Goal: Task Accomplishment & Management: Use online tool/utility

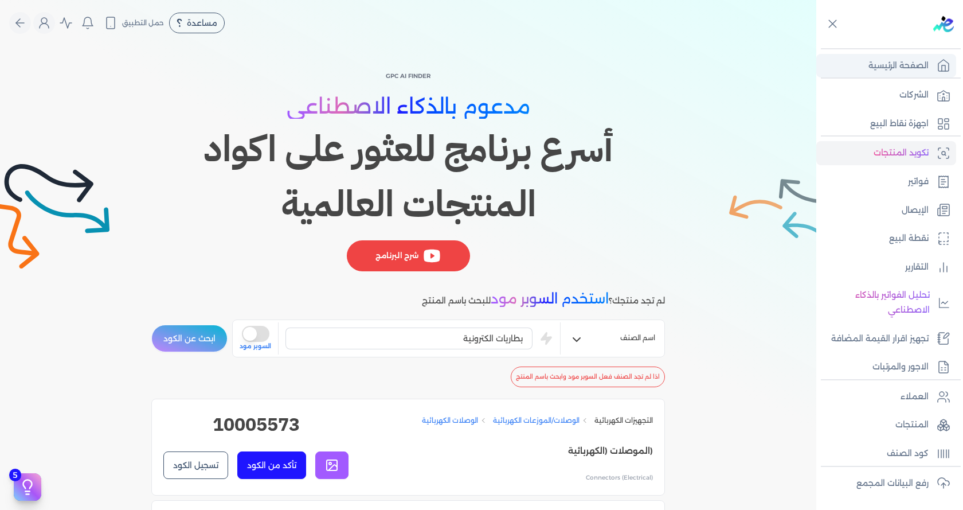
click at [904, 71] on p "الصفحة الرئيسية" at bounding box center [898, 65] width 60 height 15
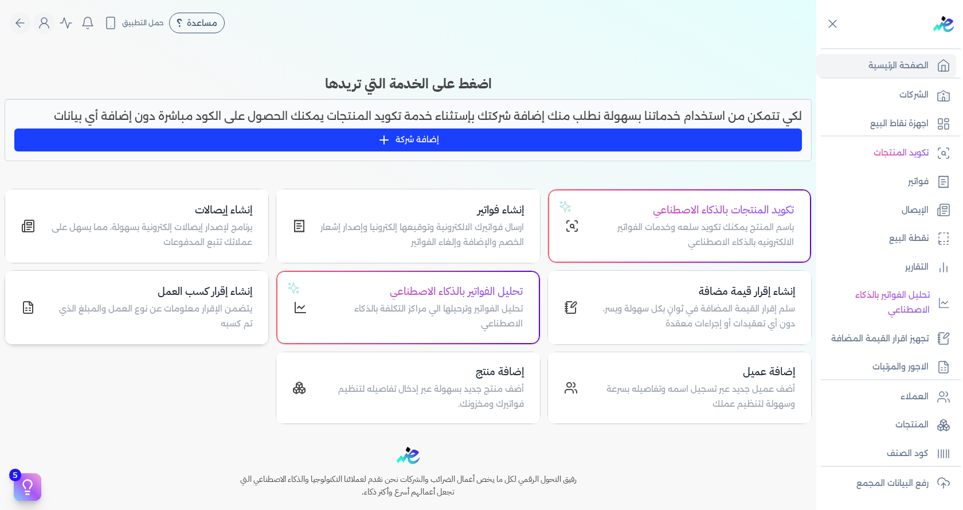
click at [220, 308] on p "يتضمن الإقرار معلومات عن نوع العمل والمبلغ الذي تم كسبه" at bounding box center [151, 316] width 204 height 29
select select "01"
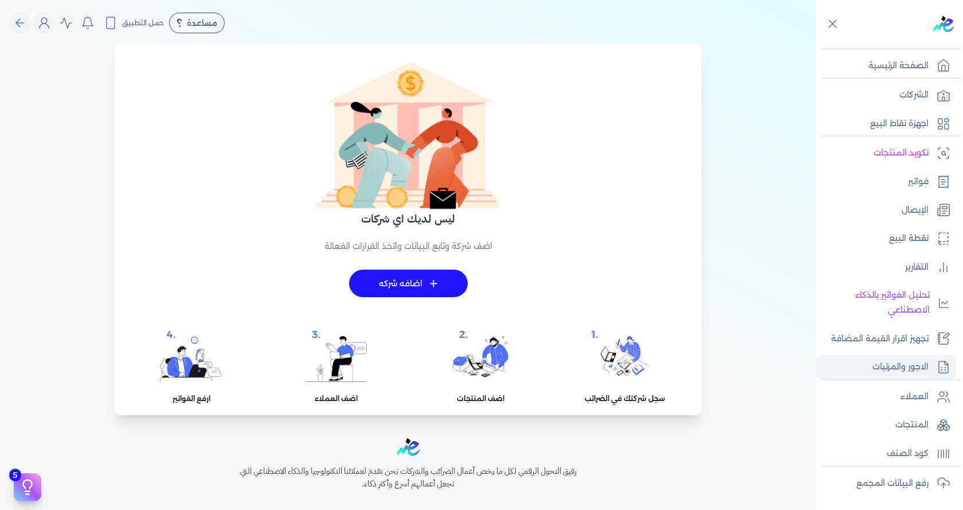
click at [421, 281] on link "+ اضافه شركه" at bounding box center [408, 283] width 119 height 28
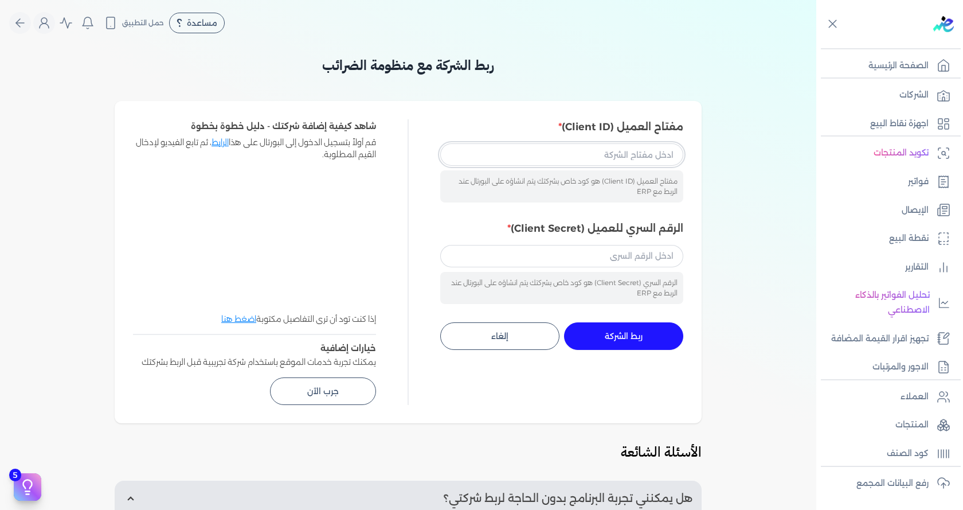
click at [530, 161] on input "مفتاح العميل (Client ID)" at bounding box center [561, 154] width 243 height 22
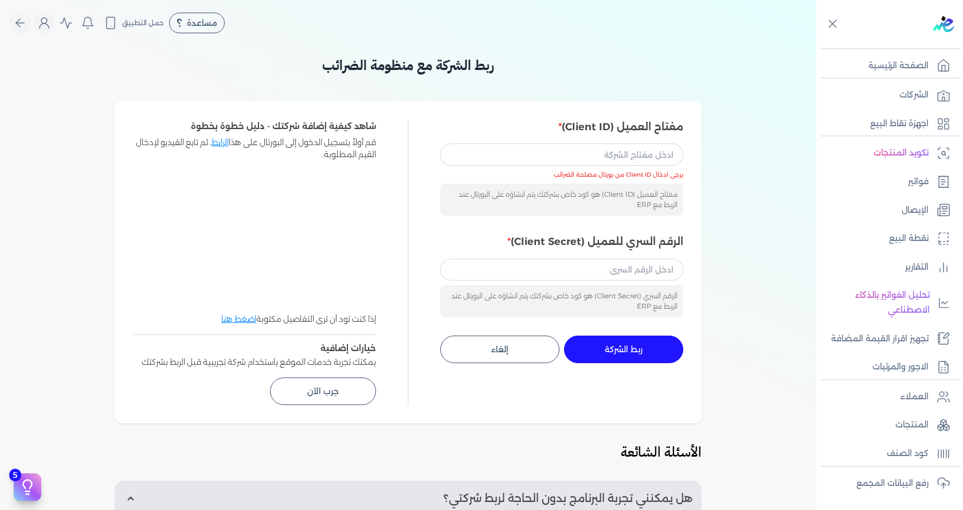
click at [726, 193] on div "ربط الشركة مع منظومة الضرائب مفتاح العميل (Client ID) مفتاح العميل (Client ID) …" at bounding box center [408, 385] width 816 height 660
click at [896, 155] on p "تكويد المنتجات" at bounding box center [901, 153] width 55 height 15
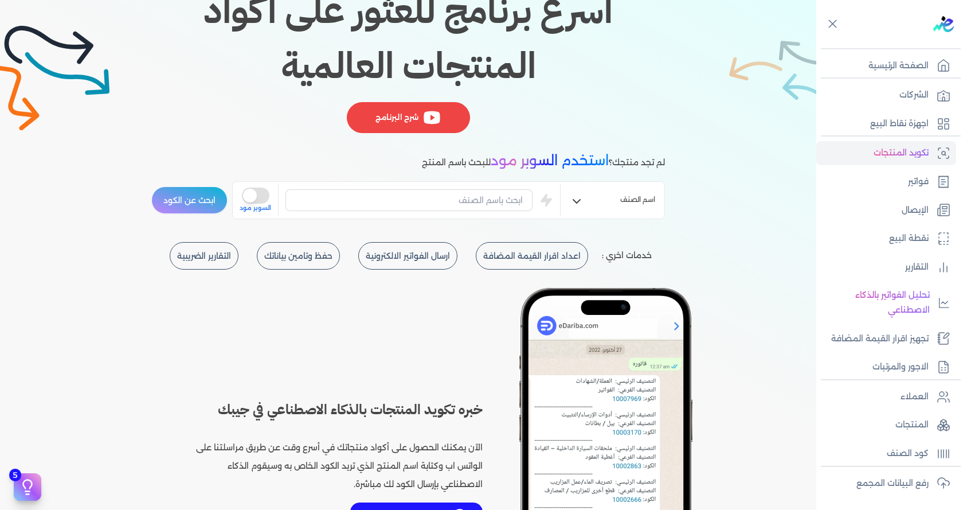
scroll to position [172, 0]
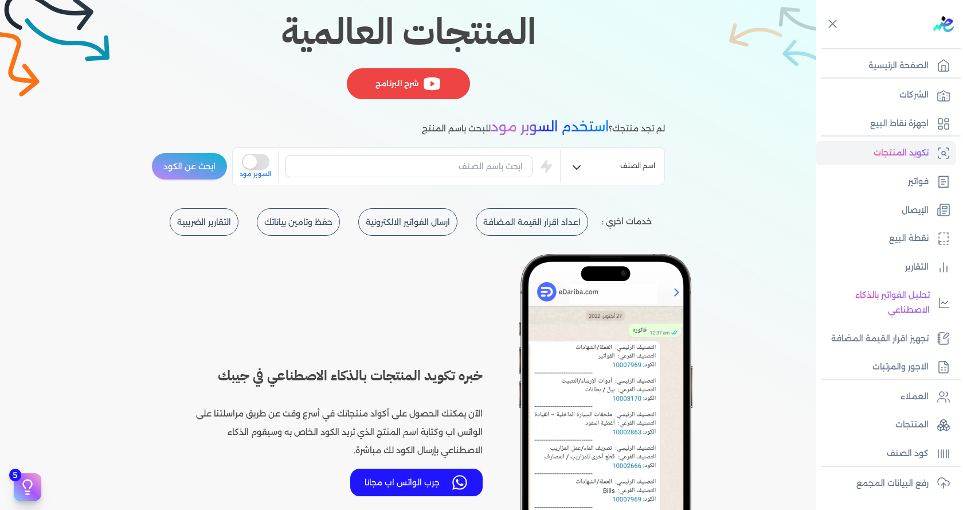
click at [261, 162] on button "is super mode" at bounding box center [256, 162] width 28 height 16
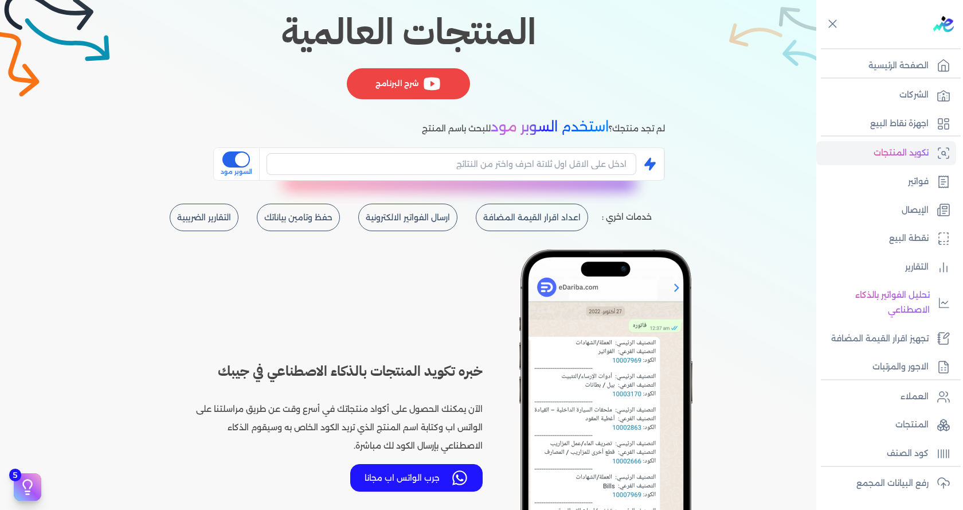
click at [230, 158] on button "is super mode" at bounding box center [236, 159] width 28 height 16
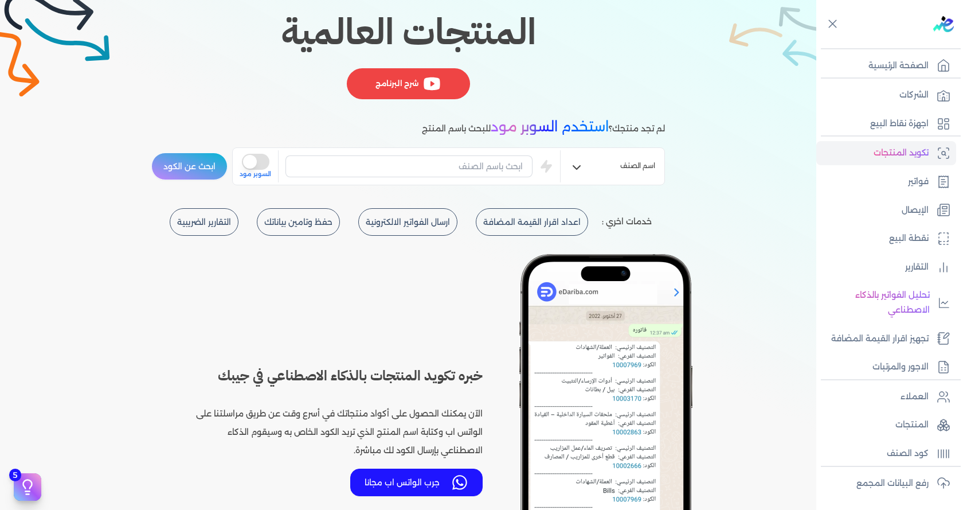
click at [267, 154] on button "is super mode" at bounding box center [256, 162] width 28 height 16
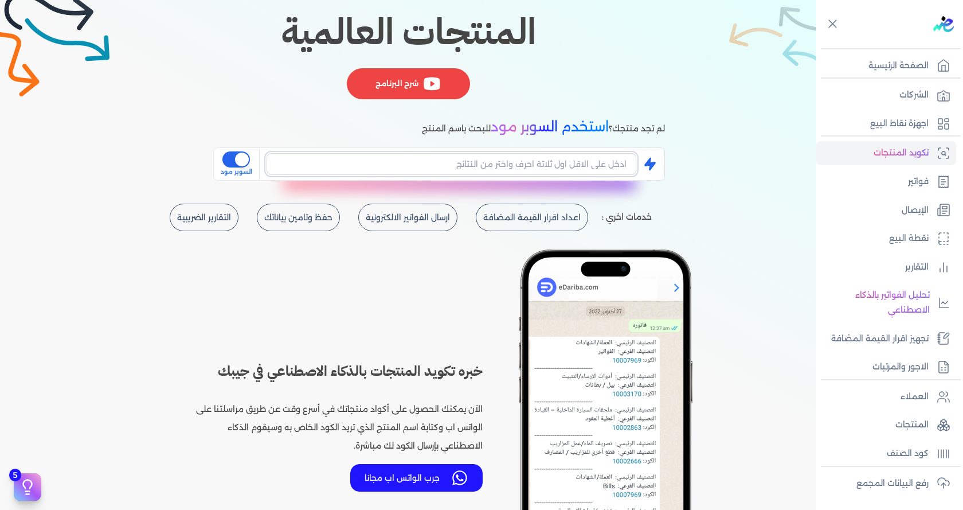
click at [350, 161] on input "text" at bounding box center [452, 164] width 370 height 22
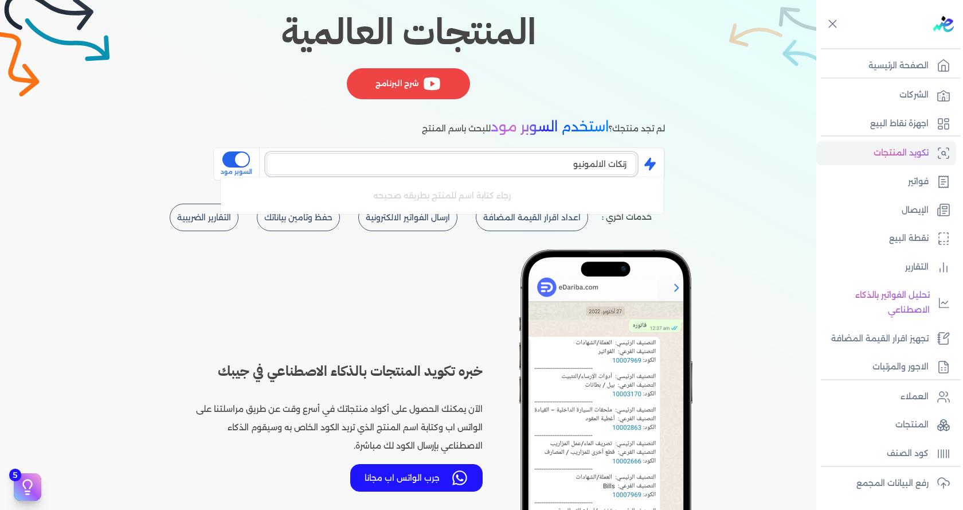
type input "زنكات الالمونيوم"
click at [236, 158] on button "is super mode" at bounding box center [236, 159] width 28 height 16
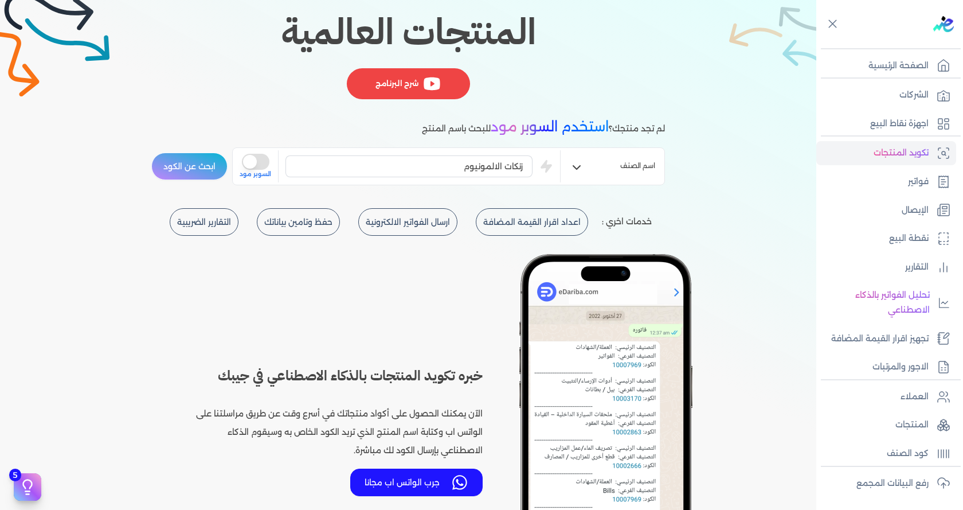
click at [190, 166] on button "ابحث عن الكود" at bounding box center [189, 166] width 76 height 28
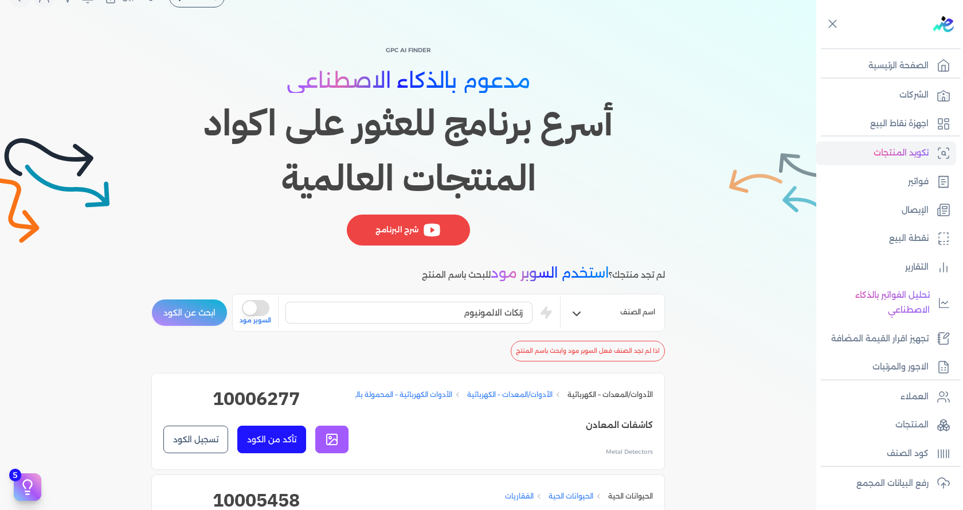
scroll to position [0, 0]
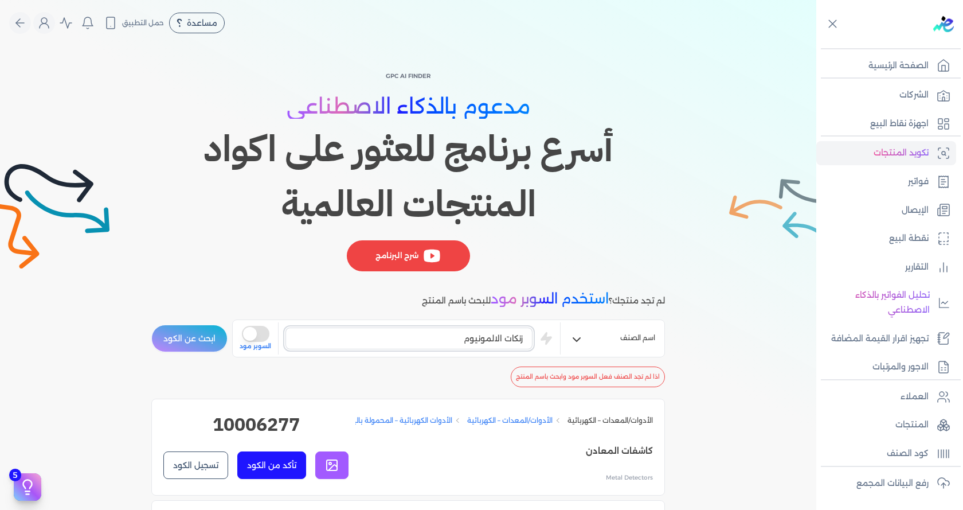
click at [435, 342] on input "زنكات الالمونيوم" at bounding box center [408, 338] width 247 height 22
click at [178, 327] on button "ابحث عن الكود" at bounding box center [189, 338] width 76 height 28
click at [474, 343] on input "زنكات" at bounding box center [408, 338] width 247 height 22
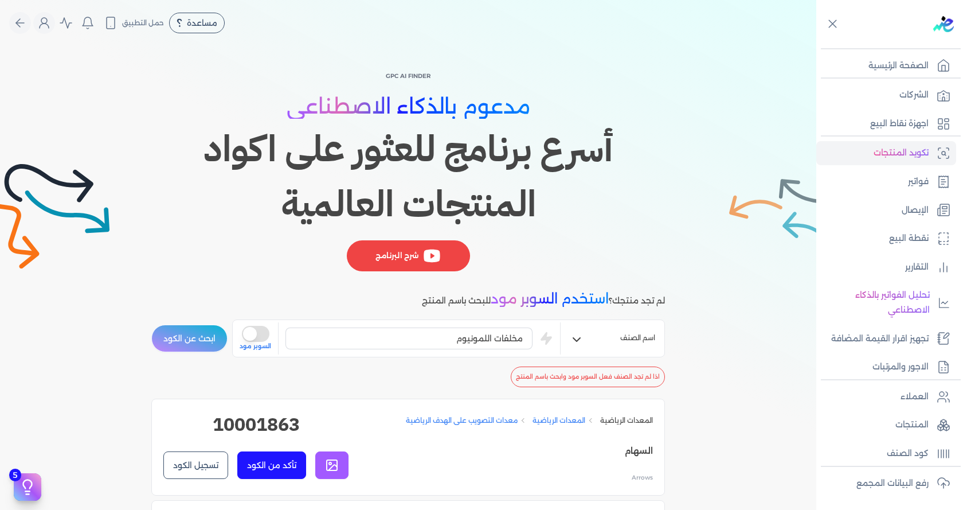
click at [190, 334] on button "ابحث عن الكود" at bounding box center [189, 338] width 76 height 28
click at [397, 338] on input "مخلفات اللمونيوم" at bounding box center [408, 338] width 247 height 22
click at [487, 338] on input "مخلفات اللمونيوم" at bounding box center [408, 338] width 247 height 22
type input "مخلفات الالمونيوم"
click at [193, 339] on button "ابحث عن الكود" at bounding box center [189, 338] width 76 height 28
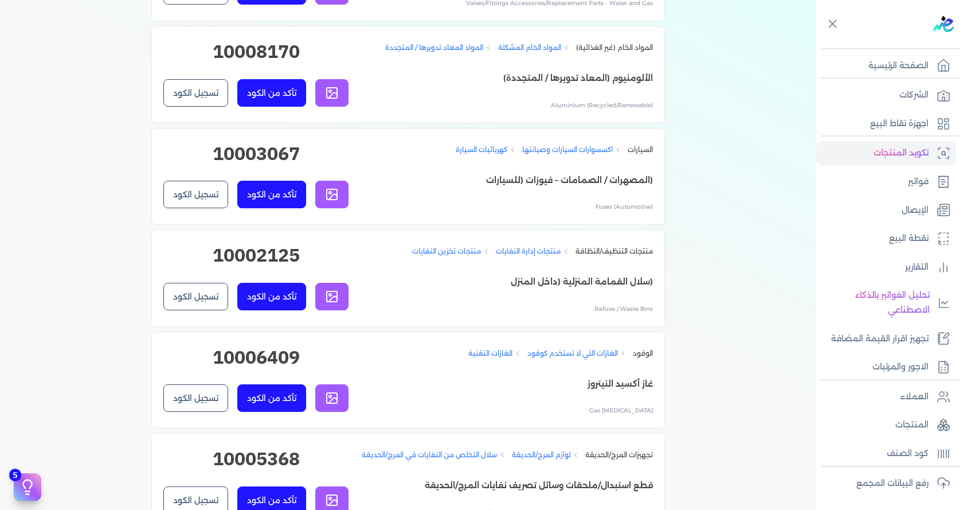
scroll to position [3669, 0]
